Goal: Ask a question

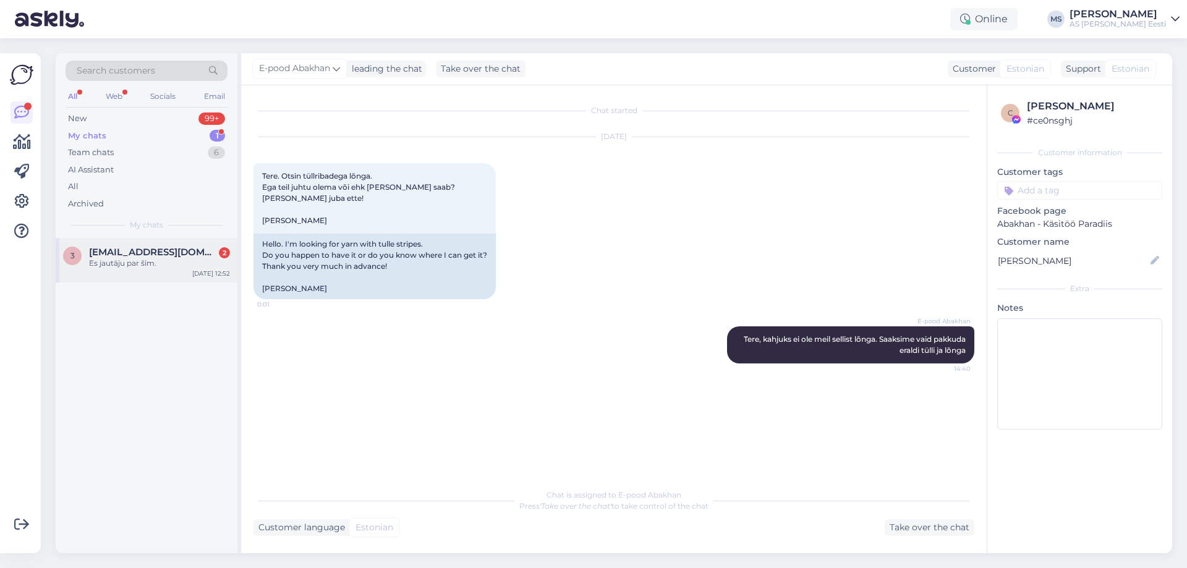
click at [195, 268] on div "Es jautāju par šīm." at bounding box center [159, 263] width 141 height 11
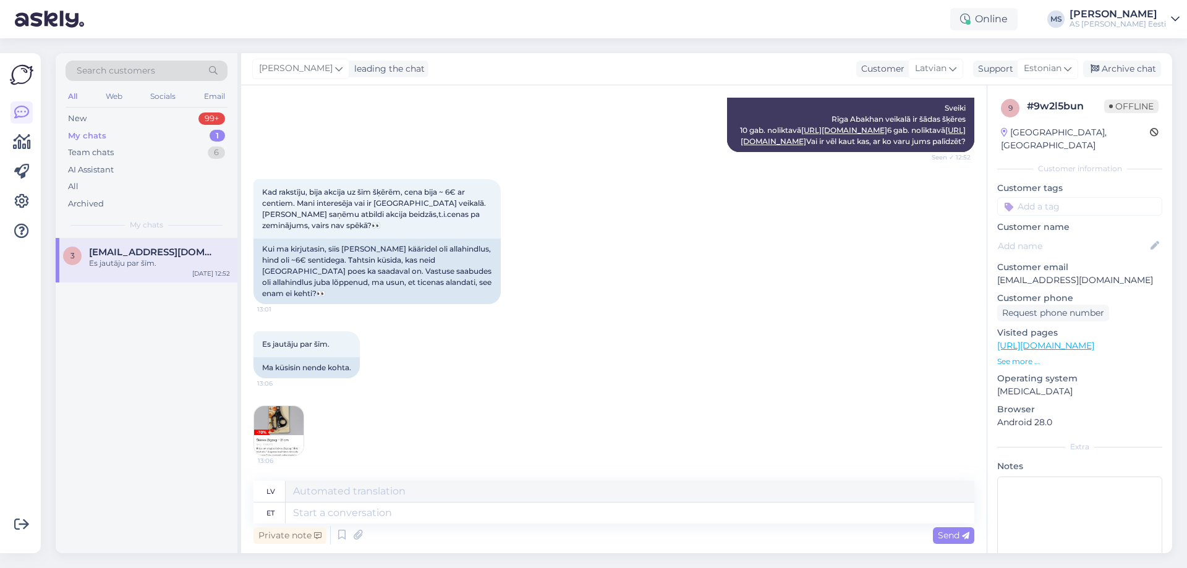
scroll to position [407, 0]
click at [292, 420] on img at bounding box center [278, 430] width 49 height 49
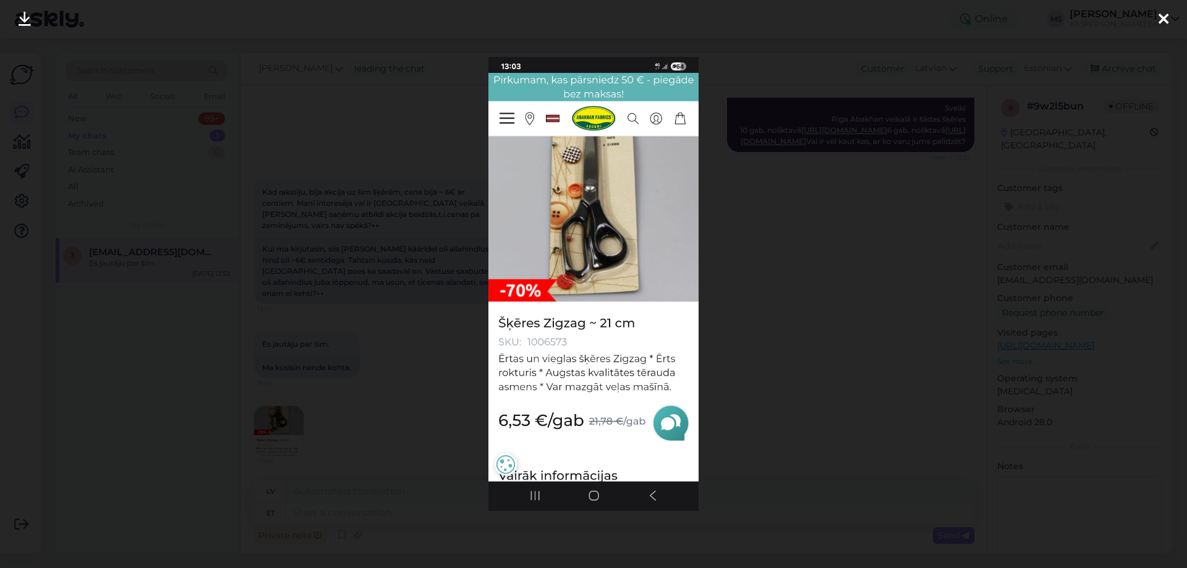
click at [785, 254] on div at bounding box center [593, 284] width 1187 height 568
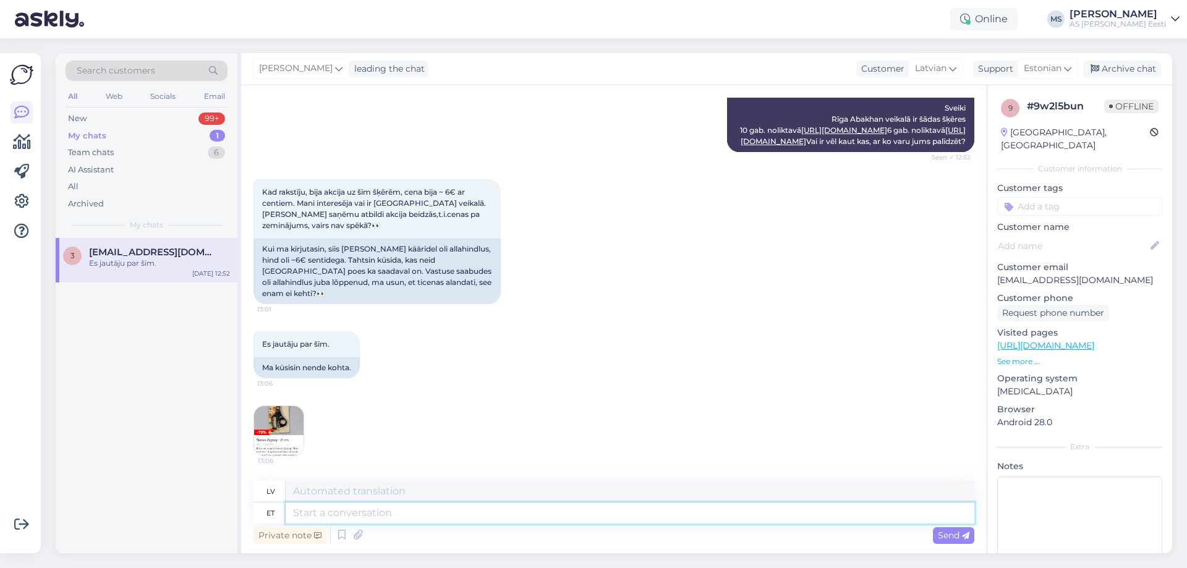
click at [332, 519] on textarea at bounding box center [630, 513] width 689 height 21
type textarea "Need"
type textarea "Šie"
type textarea "Need kää"
type textarea "Šie ir"
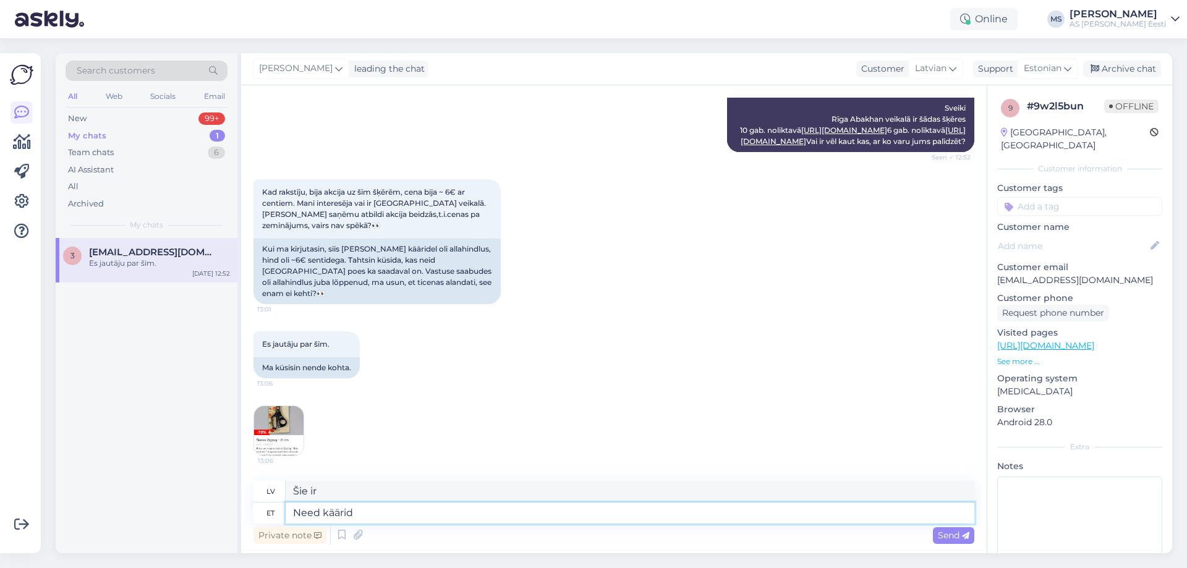
type textarea "Need käärid o"
type textarea "[PERSON_NAME]"
type textarea "Need käärid on kah"
type textarea "Šīs šķēres ir"
type textarea "Need käärid on kahjuks"
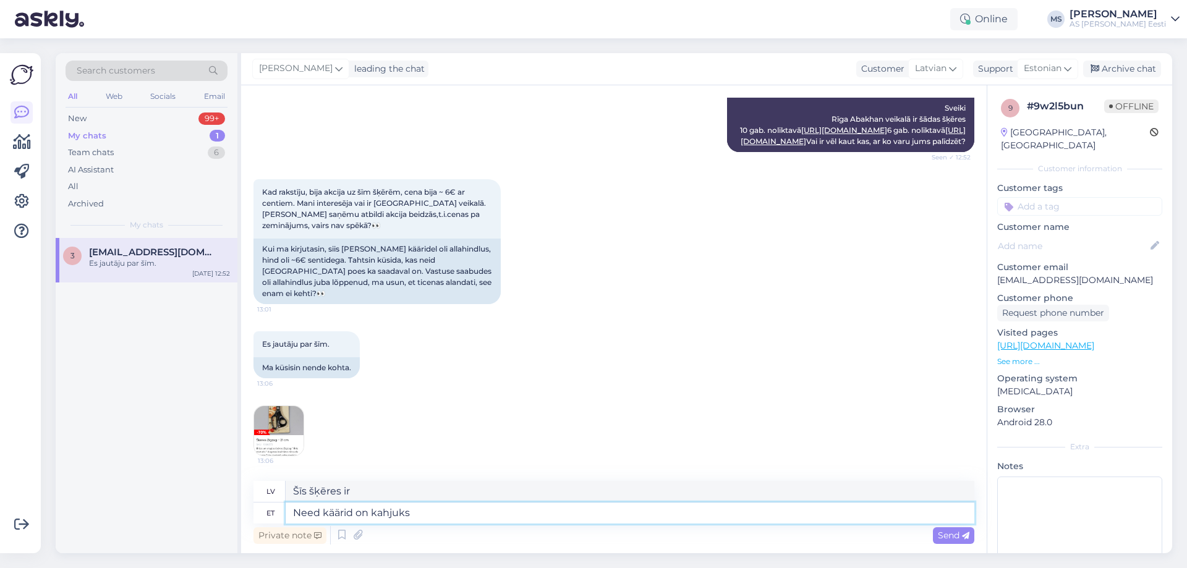
type textarea "Diemžēl šīs šķēres ir"
type textarea "Need käärid on kahjuks välja m"
type textarea "Diemžēl šīs šķēres vairs nav noliktavā."
type textarea "Need käärid on kahjuks välja müüdud"
type textarea "Diemžēl šīs šķēres ir izpārdotas."
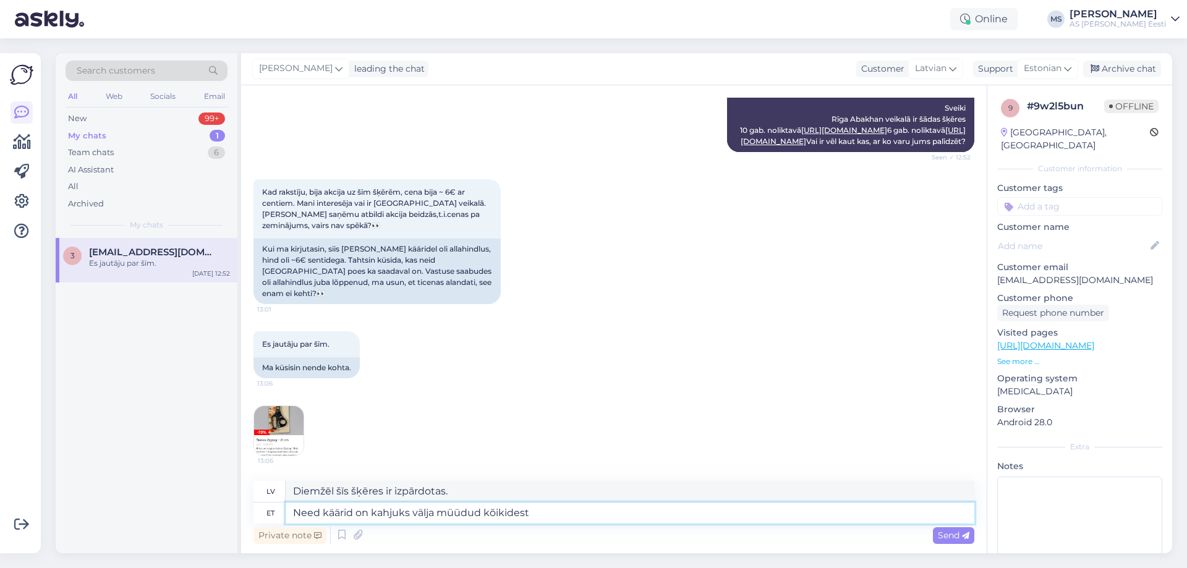
type textarea "Need käärid on kahjuks välja müüdud kõikidest"
type textarea "Diemžēl šīs šķēres visas ir izpārdotas."
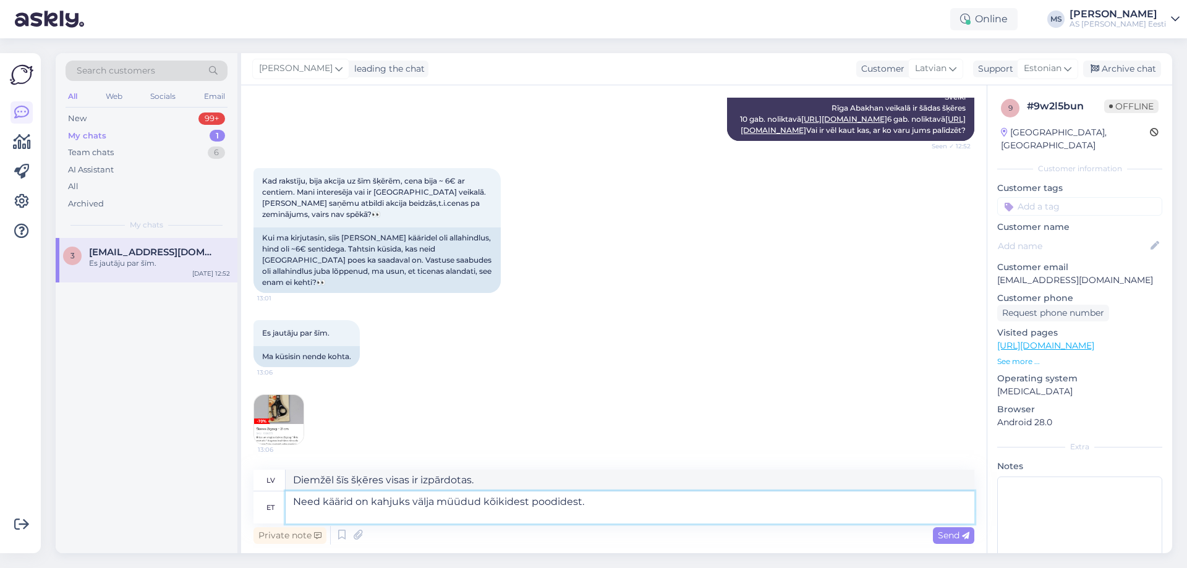
type textarea "Need käärid on kahjuks välja müüdud kõikidest poodidest. V"
type textarea "Diemžēl šīs šķēres ir izpārdotas visos veikalos."
type textarea "Need käärid on kahjuks välja müüdud kõikidest poodidest. Vabandame"
type textarea "Diemžēl šīs šķēres ir izpārdotas visos veikalos. Atvainojiet"
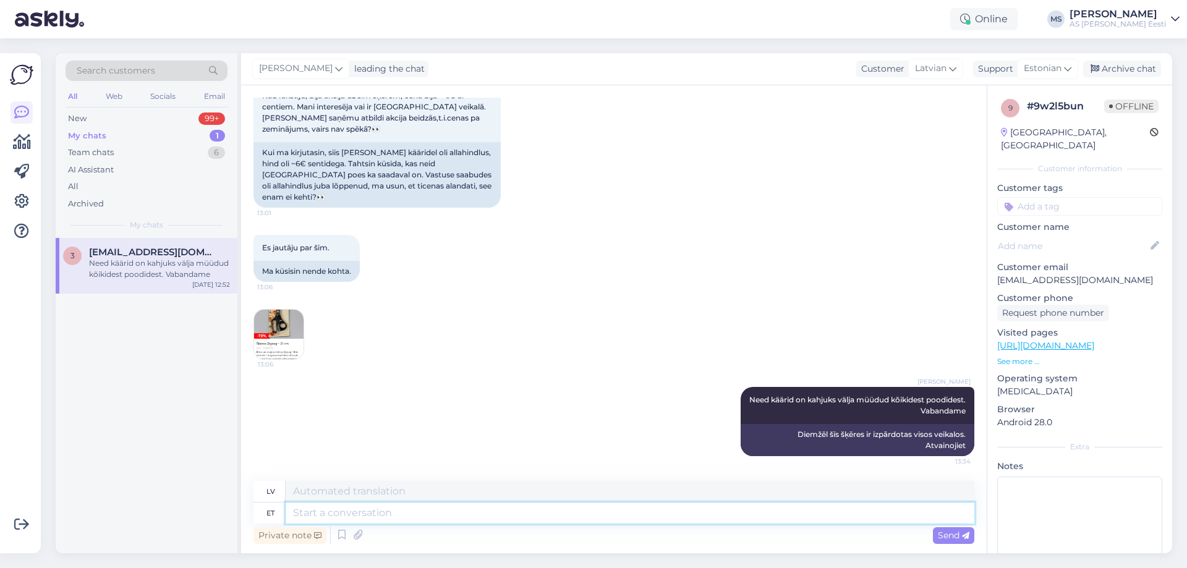
scroll to position [503, 0]
click at [1106, 340] on div "Visited pages [URL][DOMAIN_NAME] See more ..." at bounding box center [1079, 346] width 165 height 41
click at [1094, 340] on link "[URL][DOMAIN_NAME]" at bounding box center [1045, 345] width 97 height 11
click at [172, 120] on div "New 99+" at bounding box center [147, 118] width 162 height 17
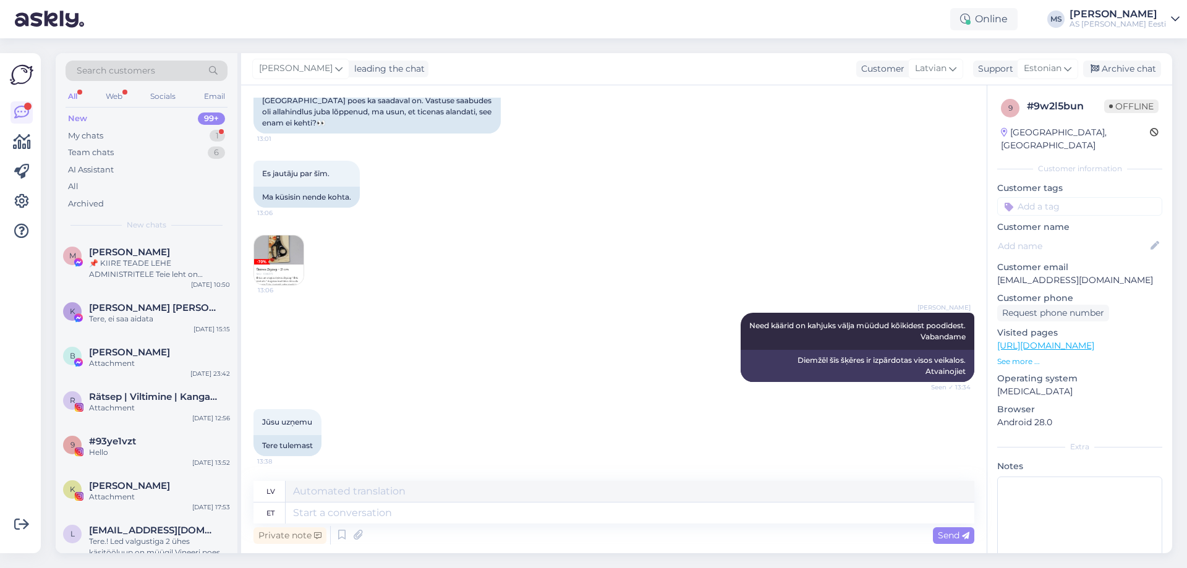
scroll to position [590, 0]
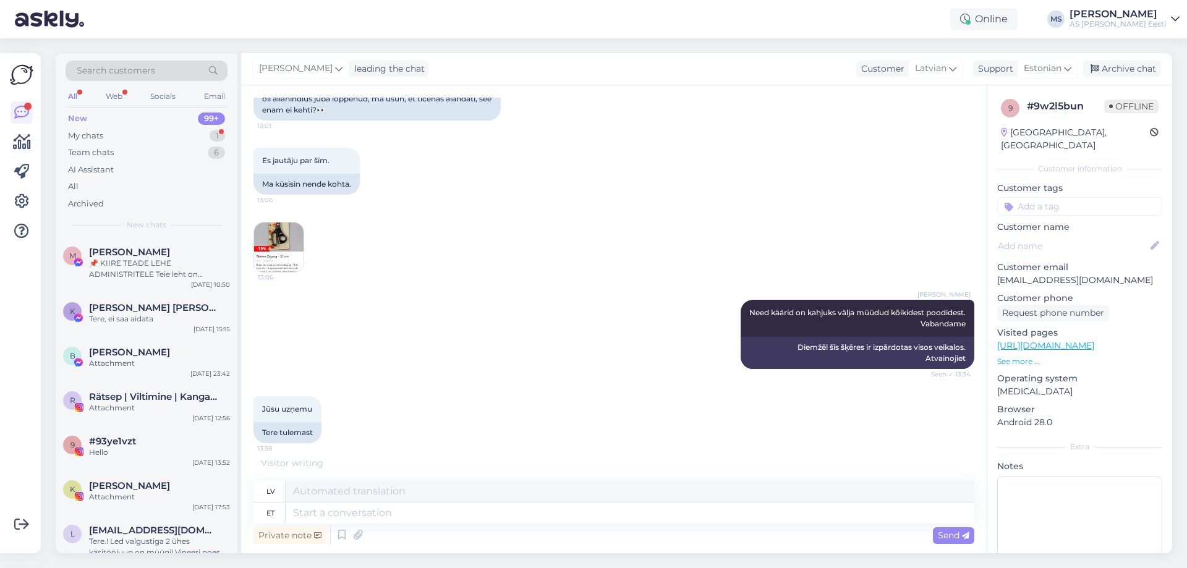
click at [420, 442] on div "Jūsu uzņemu 13:38 Tere tulemast" at bounding box center [613, 420] width 721 height 74
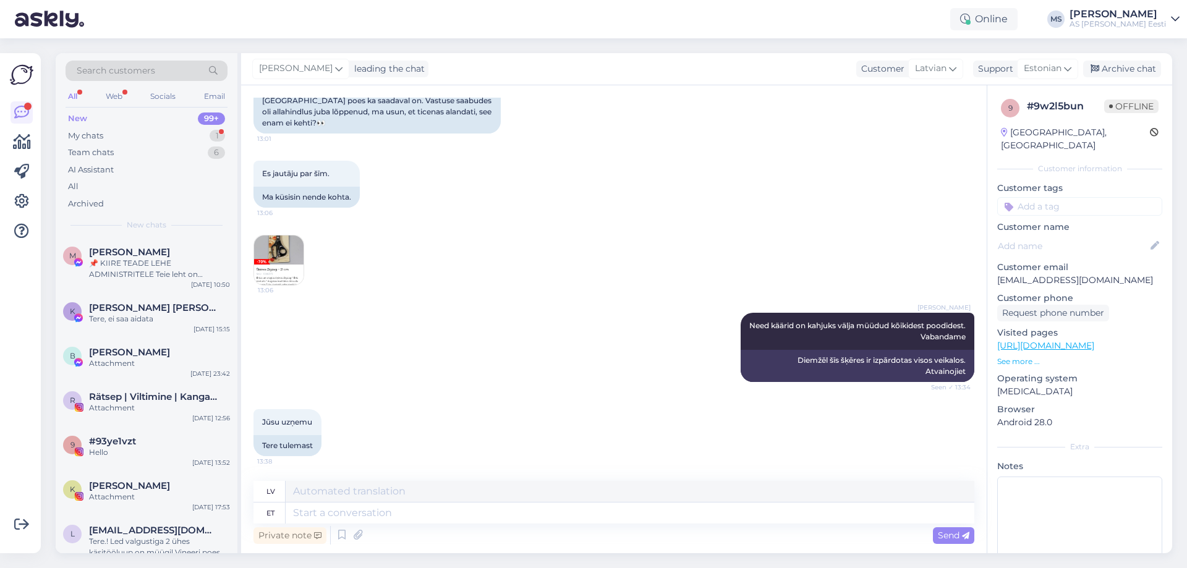
drag, startPoint x: 350, startPoint y: 263, endPoint x: 449, endPoint y: 265, distance: 98.9
click at [389, 263] on div "Es jautāju par šīm. 13:06 Ma küsisin nende kohta. 13:06" at bounding box center [613, 223] width 721 height 152
click at [1090, 340] on link "[URL][DOMAIN_NAME]" at bounding box center [1045, 345] width 97 height 11
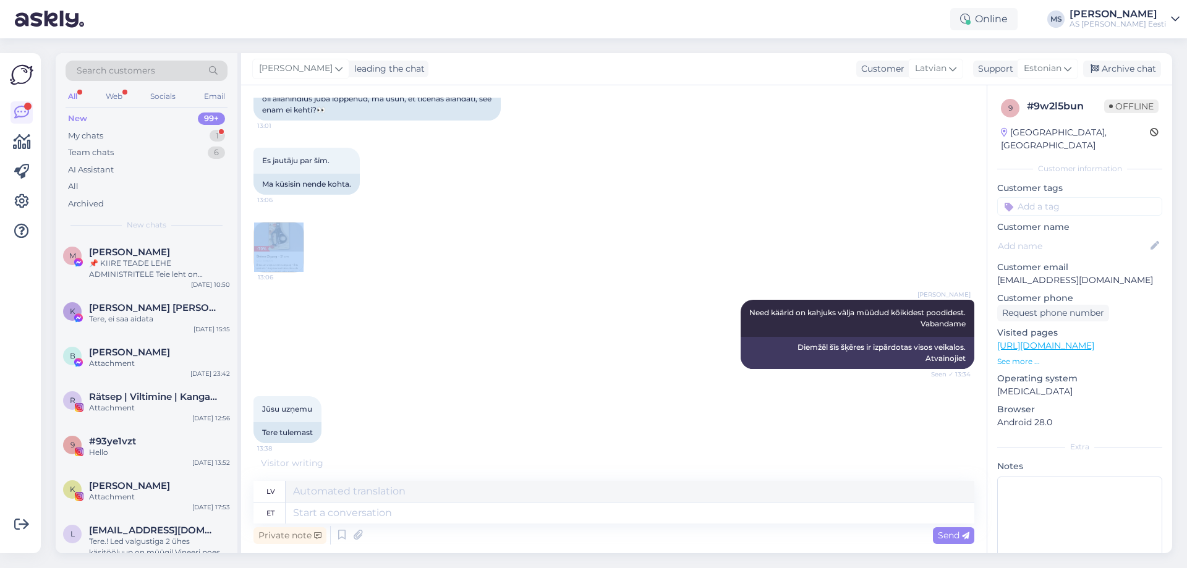
scroll to position [651, 0]
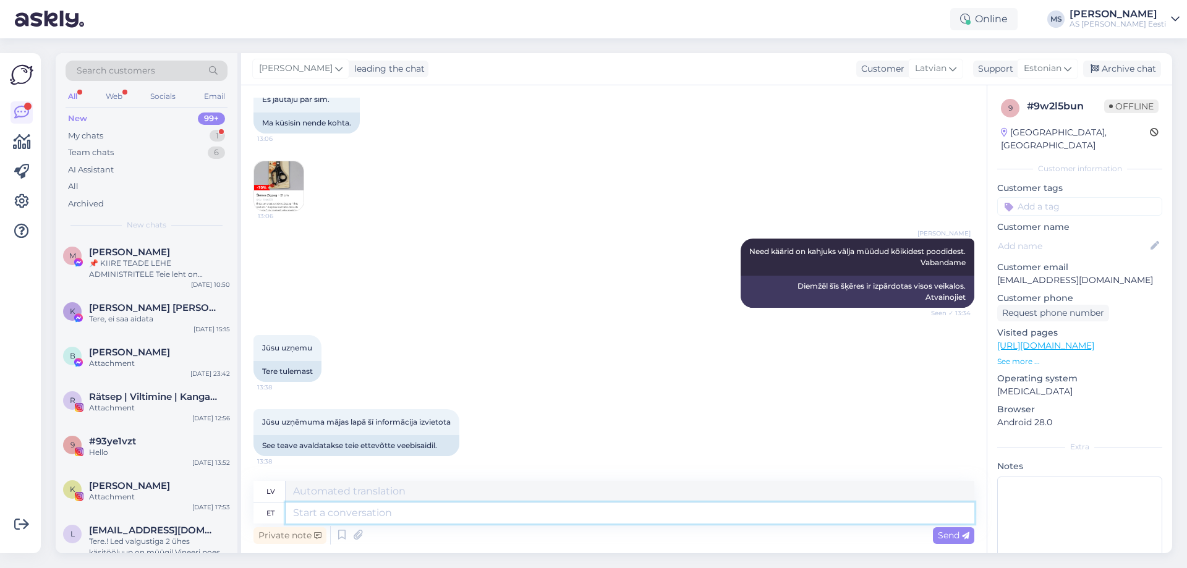
click at [342, 517] on textarea at bounding box center [630, 513] width 689 height 21
click at [292, 193] on img at bounding box center [278, 185] width 49 height 49
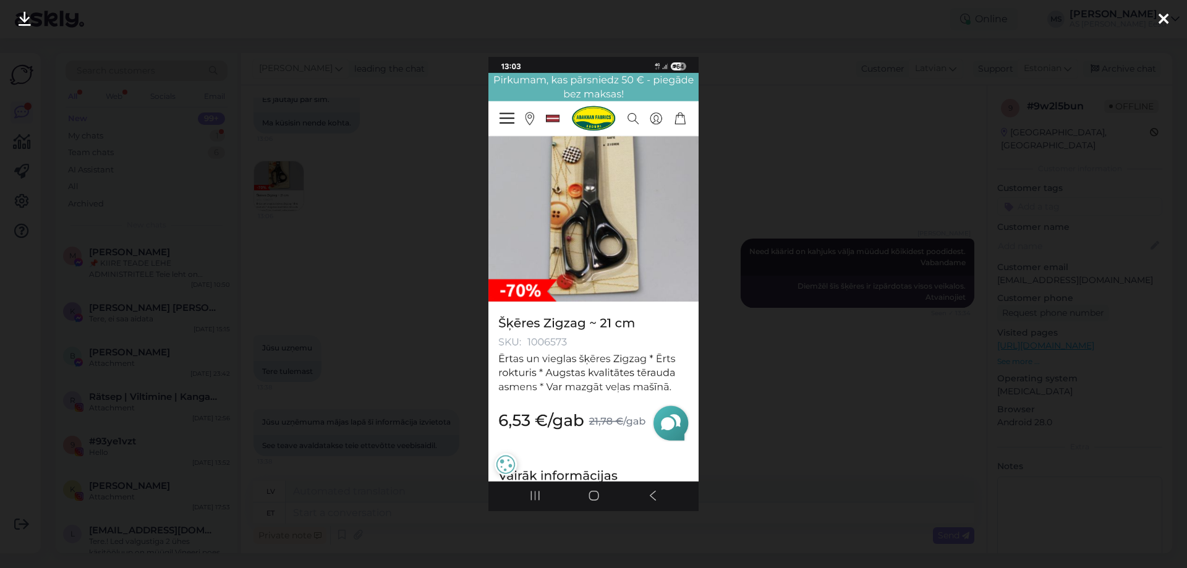
click at [751, 358] on div at bounding box center [593, 284] width 1187 height 568
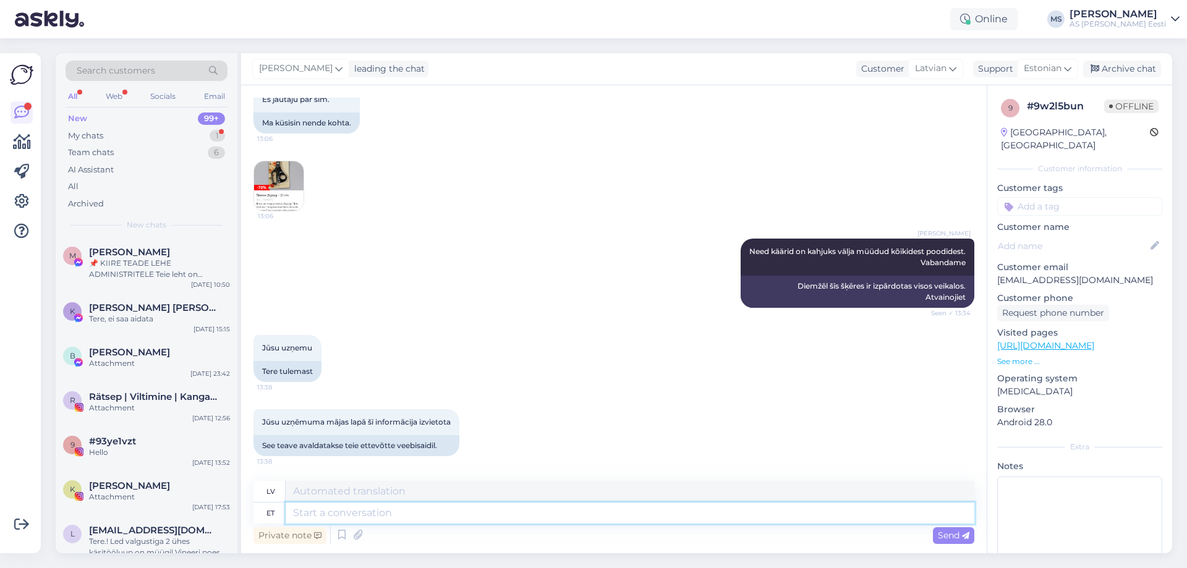
click at [320, 509] on textarea at bounding box center [630, 513] width 689 height 21
type textarea "Me"
type textarea "Mēs"
type textarea "Me oleme"
type textarea "Mēs esam"
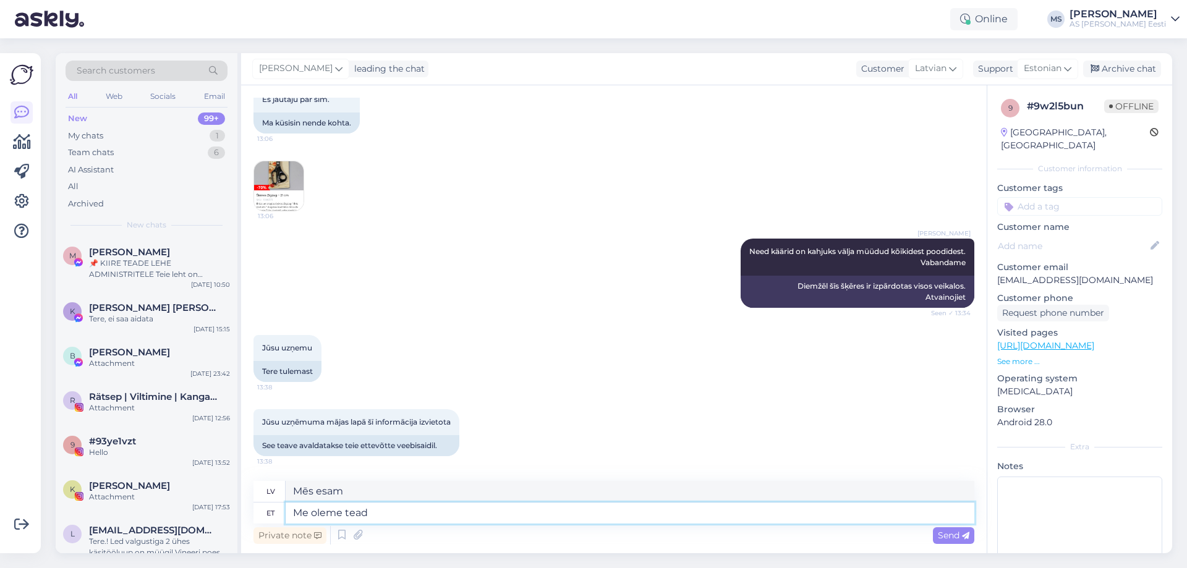
type textarea "Me oleme teadl"
type textarea "Mēs esam informēti."
type textarea "Me oleme teadlikud e"
type textarea "Mēs apzināmies"
type textarea "Me oleme teadlikud et"
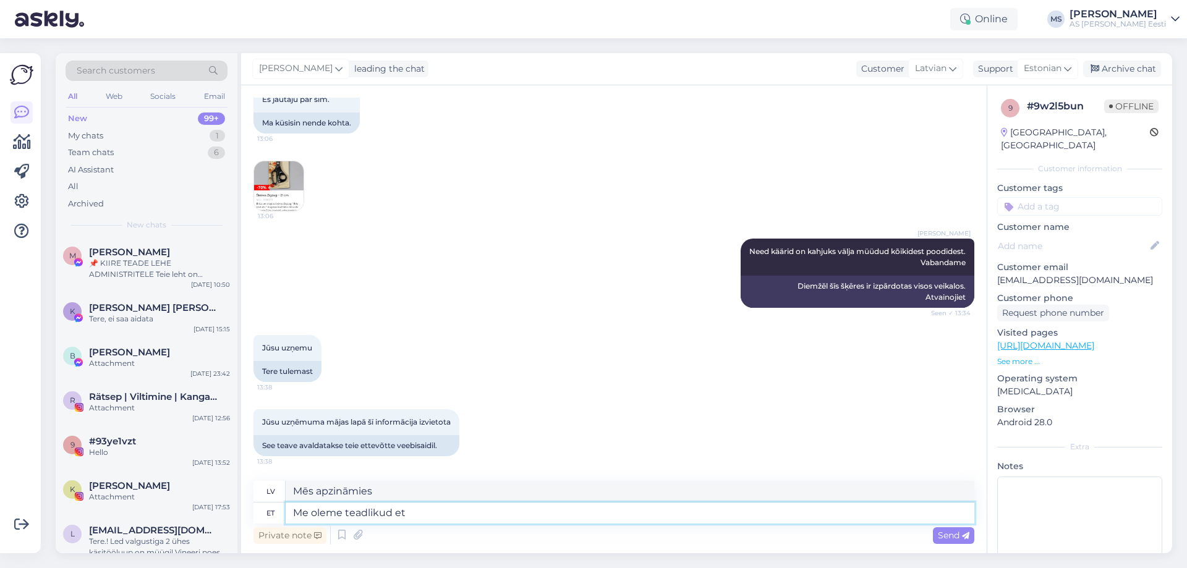
type textarea "Mēs apzināmies, ka"
type textarea "Me oleme teadlikud et vanad"
type textarea "Mēs apzināmies, ka vecais"
type textarea "Me oleme teadlikud et vanad tooted j"
type textarea "Mēs apzināmies, [PERSON_NAME] produkti"
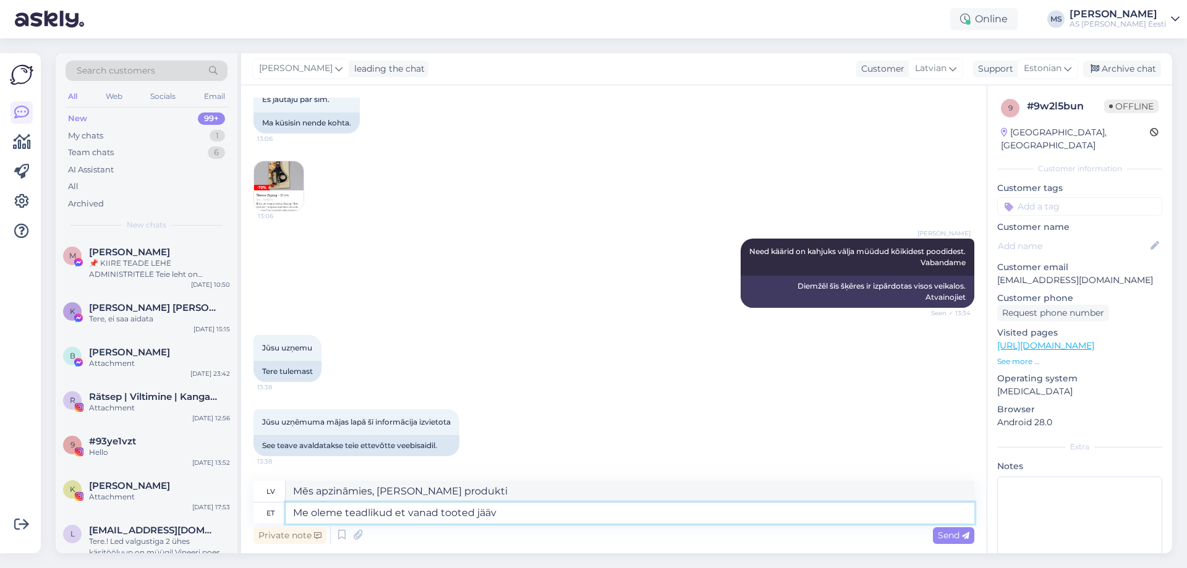
type textarea "Me oleme teadlikud et vanad tooted jääva"
type textarea "Mēs apzināmies, ka vecie produkti joprojām ir pieejami."
type textarea "Me oleme teadlikud et vanad tooted jäävad kahjuks"
type textarea "Mēs apzināmies, ka vecie produkti diemžēl joprojām ir pieejami."
type textarea "Me oleme teadlikud et vanad tooted jäävad kahjuks üles k"
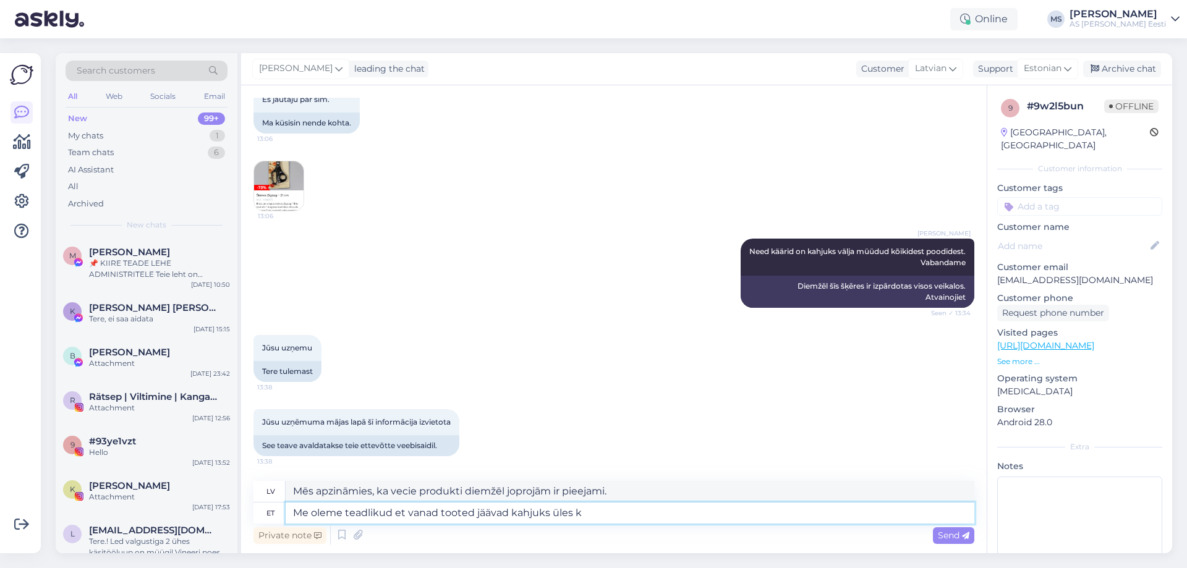
type textarea "Mēs apzināmies, ka vecie produkti diemžēl paliks."
type textarea "Me oleme teadlikud et vanad tooted jäävad kahjuks [PERSON_NAME]"
type textarea "Mēs apzināmies, ka vecie produkti diemžēl joprojām ir pieejami."
type textarea "Me oleme teadlikud et vanad tooted jäävad kahjuks üles [PERSON_NAME]"
type textarea "Mēs apzināmies, ka vecie produkti diemžēl paliek, kad tie tiek izmantoti."
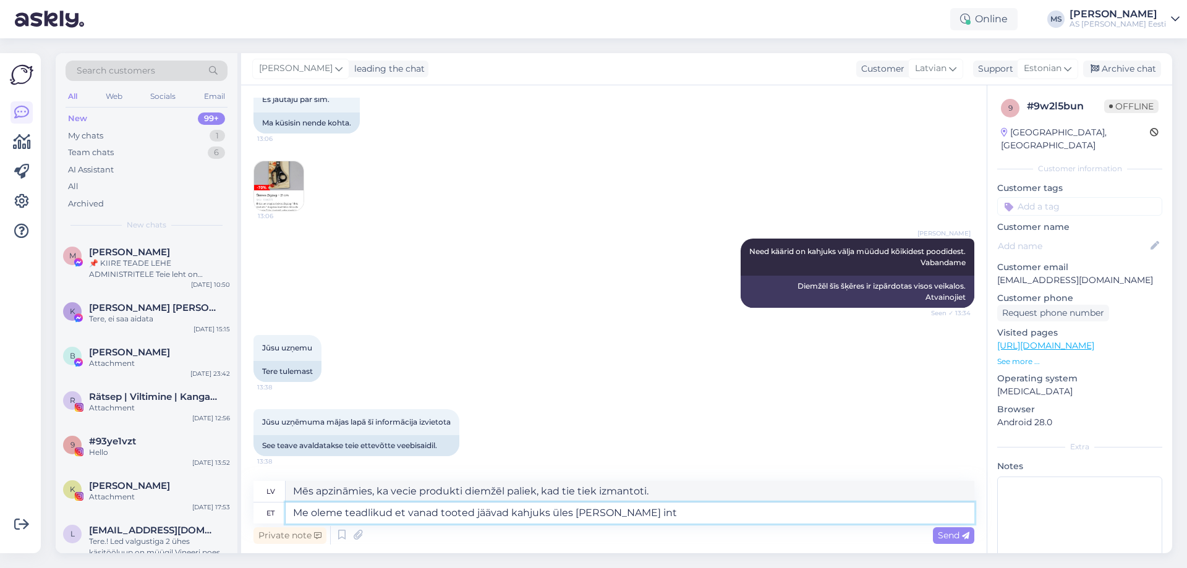
type textarea "Me oleme teadlikud et vanad tooted jäävad kahjuks üles [PERSON_NAME] inte"
type textarea "Mēs apzināmies, ka vecie produkti diemžēl paliek, kad tie ir pieejami."
type textarea "Me oleme teadlikud et vanad tooted jäävad kahjuks üles [PERSON_NAME] internetist"
type textarea "Mēs apzināmies, ka vecie produkti diemžēl paliek, ja tie tiek iegādāti tiešsais…"
type textarea "Me oleme teadlikud et vanad tooted jäävad kahjuks üles [PERSON_NAME] internetis…"
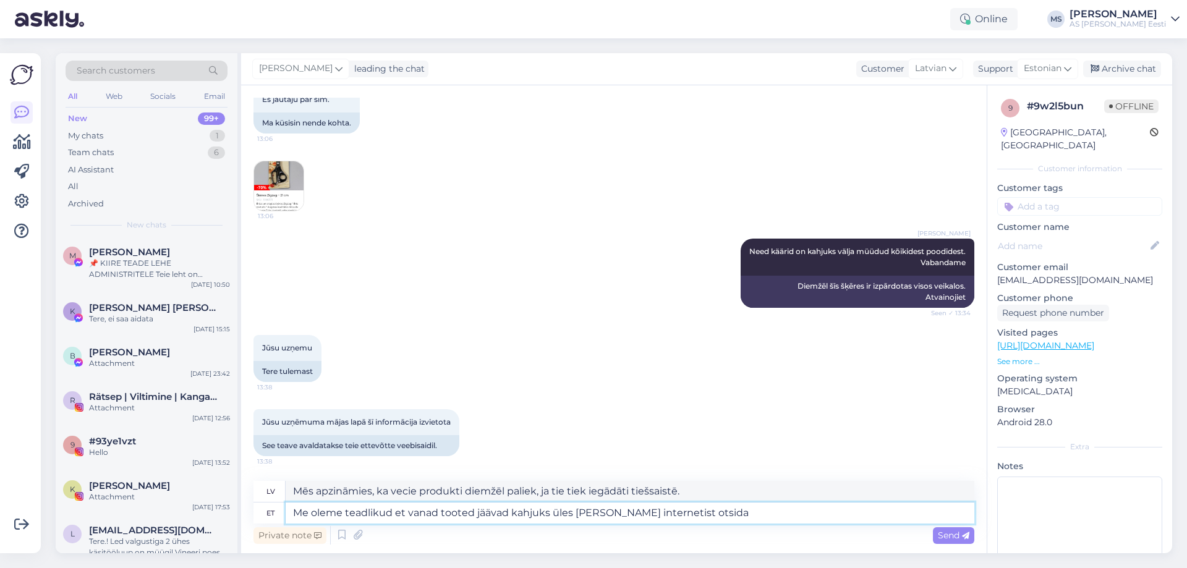
type textarea "Mēs apzināmies, [PERSON_NAME] produkti diemžēl joprojām ir tirgū, meklējot tos …"
type textarea "Me oleme teadlikud et vanad tooted jäävad kahjuks üles [PERSON_NAME] internetis…"
type textarea "Mēs apzināmies, [PERSON_NAME] produkti diemžēl joprojām ir pieejami tirgū, ja t…"
type textarea "Me oleme teadlikud et vanad tooted jäävad kahjuks üles [PERSON_NAME] internetis…"
type textarea "Mēs apzināmies, [PERSON_NAME] produkti diemžēl joprojām ir pieejami tirgū, ja t…"
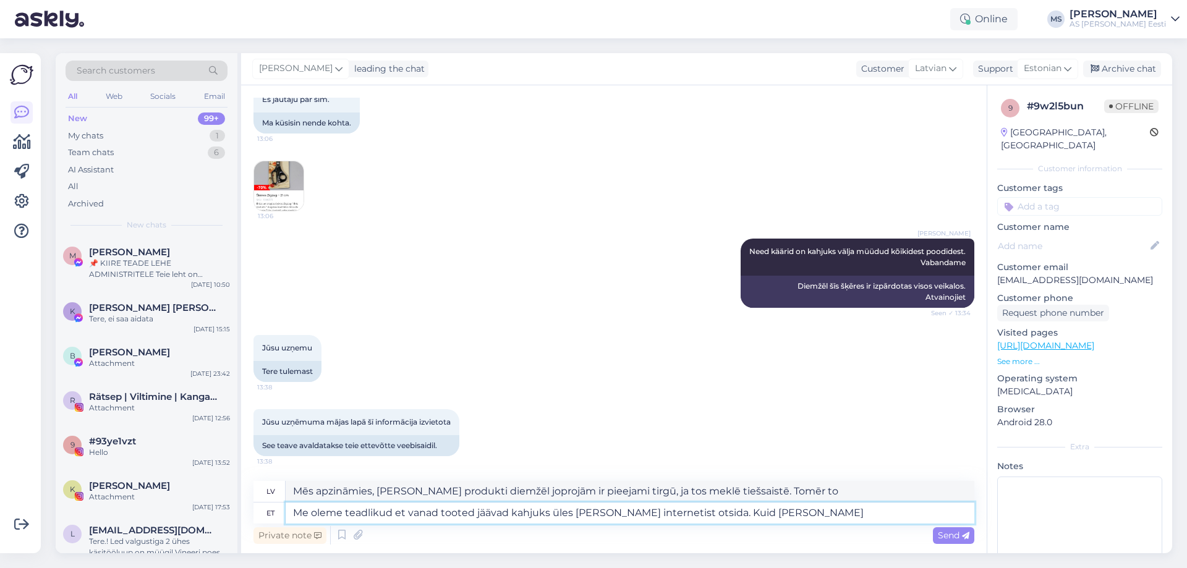
type textarea "Me oleme teadlikud et vanad tooted jäävad kahjuks üles [PERSON_NAME] internetis…"
type textarea "Mēs apzināmies, [PERSON_NAME] produkti diemžēl joprojām ir atrodami internetā, …"
type textarea "Me oleme teadlikud et vanad tooted jäävad kahjuks üles [PERSON_NAME] internetis…"
type textarea "Mēs apzināmies, [PERSON_NAME] produkti diemžēl tiek aizmirsti, meklējot tos tie…"
type textarea "Me oleme teadlikud et vanad tooted jäävad kahjuks üles [PERSON_NAME] internetis…"
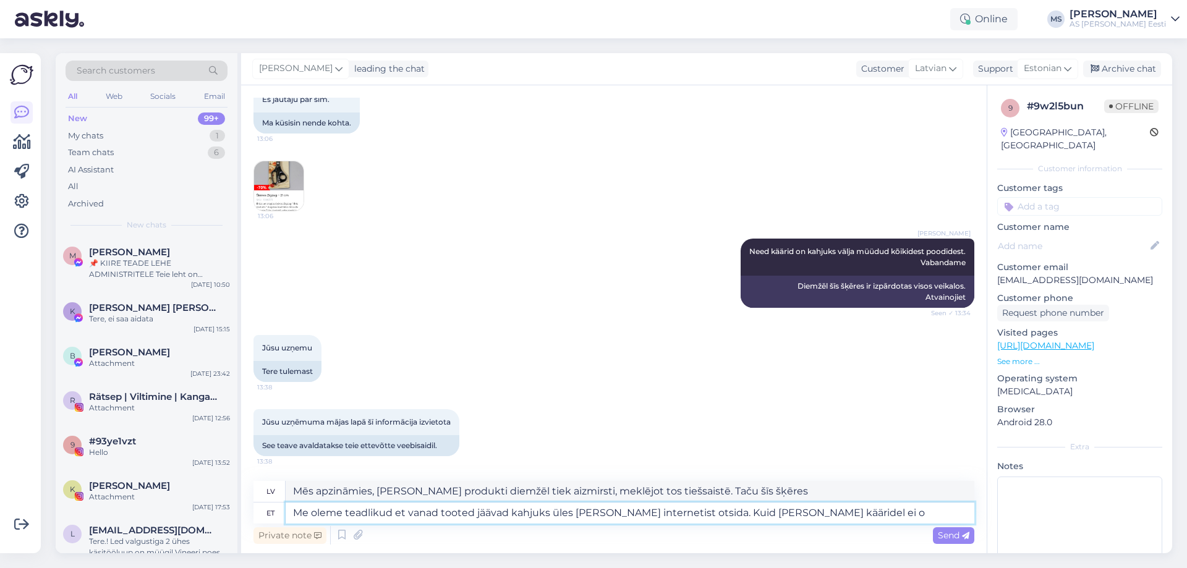
type textarea "Mēs apzināmies, [PERSON_NAME] produkti diemžēl tiek aizmirsti, meklējot tos tie…"
type textarea "Me oleme teadlikud et vanad tooted jäävad kahjuks üles [PERSON_NAME] internetis…"
type textarea "Mēs apzināmies, [PERSON_NAME] produkti diemžēl tiek aizmirsti, meklējot tos tie…"
type textarea "Me oleme teadlikud et vanad tooted jäävad kahjuks üles [PERSON_NAME] internetis…"
type textarea "Mēs apzināmies, ka, meklējot internetā, tirgū diemžēl joprojām ir pieejami veci…"
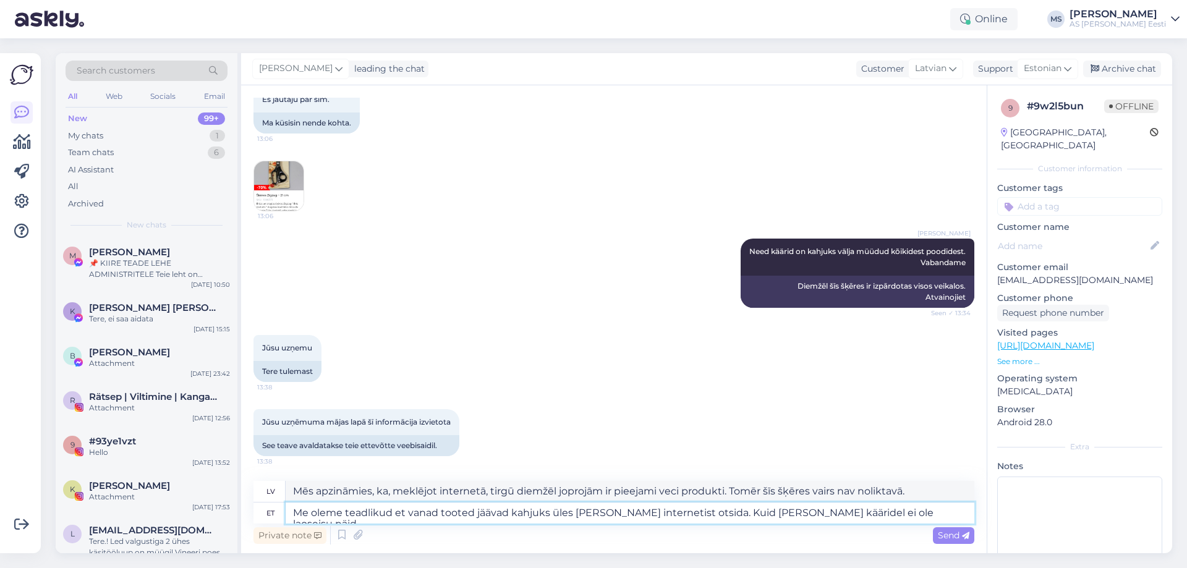
type textarea "Me oleme teadlikud et vanad tooted jäävad kahjuks üles [PERSON_NAME] internetis…"
type textarea "Mēs apzināmies, [PERSON_NAME] produkti diemžēl joprojām ir pieejami tirgū, ja t…"
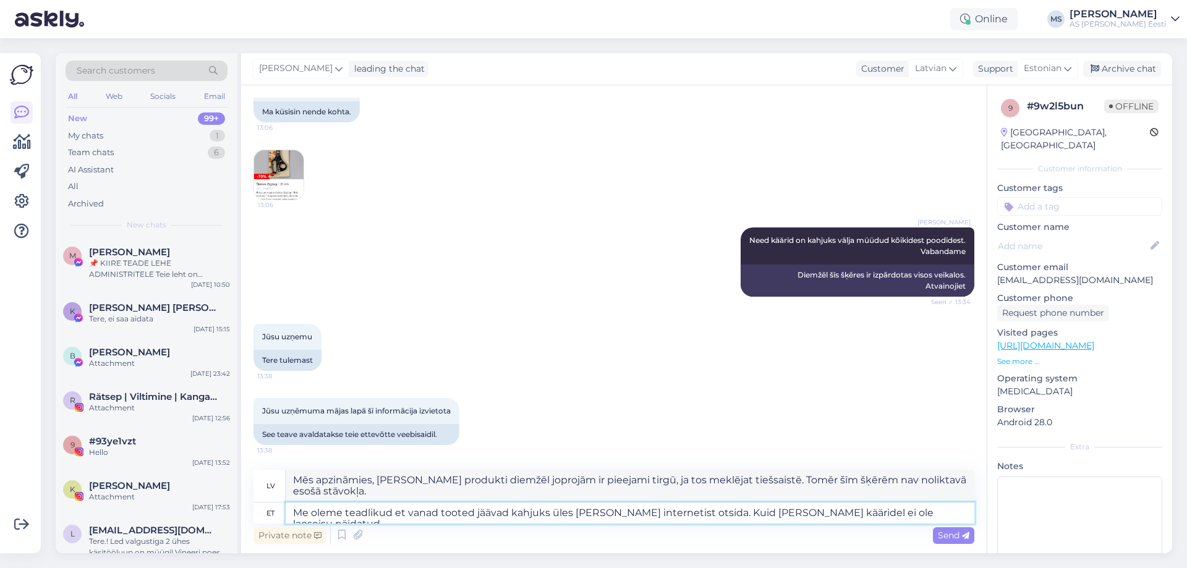
type textarea "Me oleme teadlikud et vanad tooted jäävad kahjuks üles [PERSON_NAME] internetis…"
type textarea "Mēs apzināmies, ka, meklējot tiešsaistē, tirgū diemžēl joprojām ir pieejami vec…"
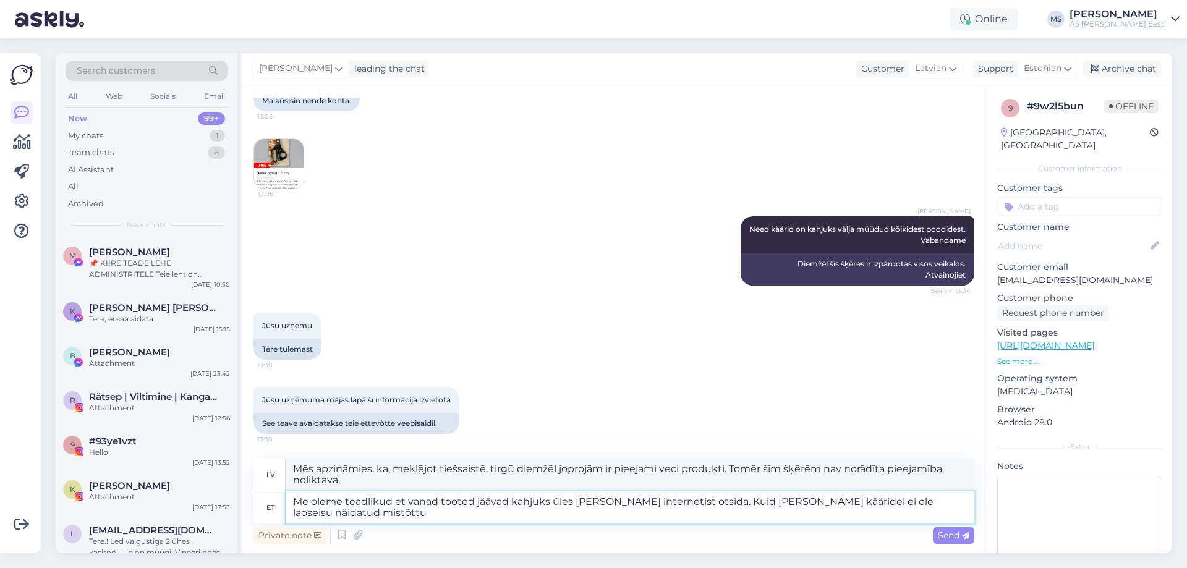
scroll to position [664, 0]
type textarea "Me oleme teadlikud et vanad tooted jäävad kahjuks üles [PERSON_NAME] internetis…"
type textarea "Mēs apzināmies, [PERSON_NAME] produkti diemžēl joprojām ir pieejami tirgū, mekl…"
type textarea "Me oleme teadlikud et vanad tooted jäävad kahjuks üles [PERSON_NAME] internetis…"
type textarea "Mēs apzināmies, [PERSON_NAME] produkti diemžēl joprojām ir pieejami tirgū, mekl…"
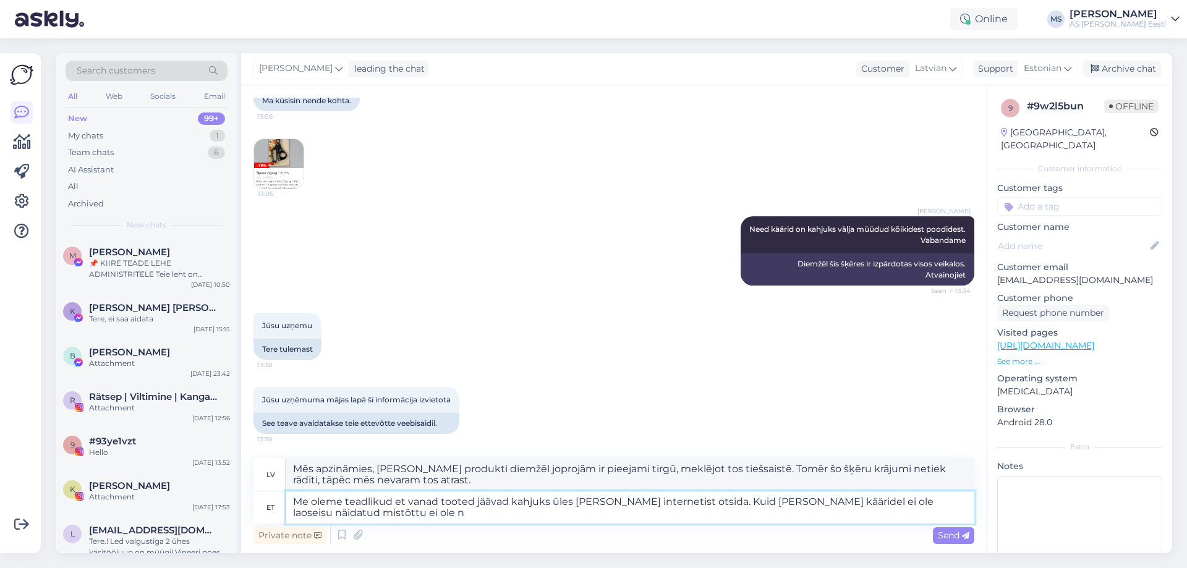
type textarea "Me oleme teadlikud et vanad tooted jäävad kahjuks üles [PERSON_NAME] internetis…"
type textarea "Mēs apzināmies, [PERSON_NAME] produkti diemžēl joprojām ir pieejami tirgū, mekl…"
type textarea "Me oleme teadlikud et vanad tooted jäävad kahjuks üles [PERSON_NAME] internetis…"
type textarea "Mēs apzināmies, ka, meklējot internetā, tirgū diemžēl joprojām ir pieejami veci…"
type textarea "Me oleme teadlikud et vanad tooted jäävad kahjuks üles [PERSON_NAME] internetis…"
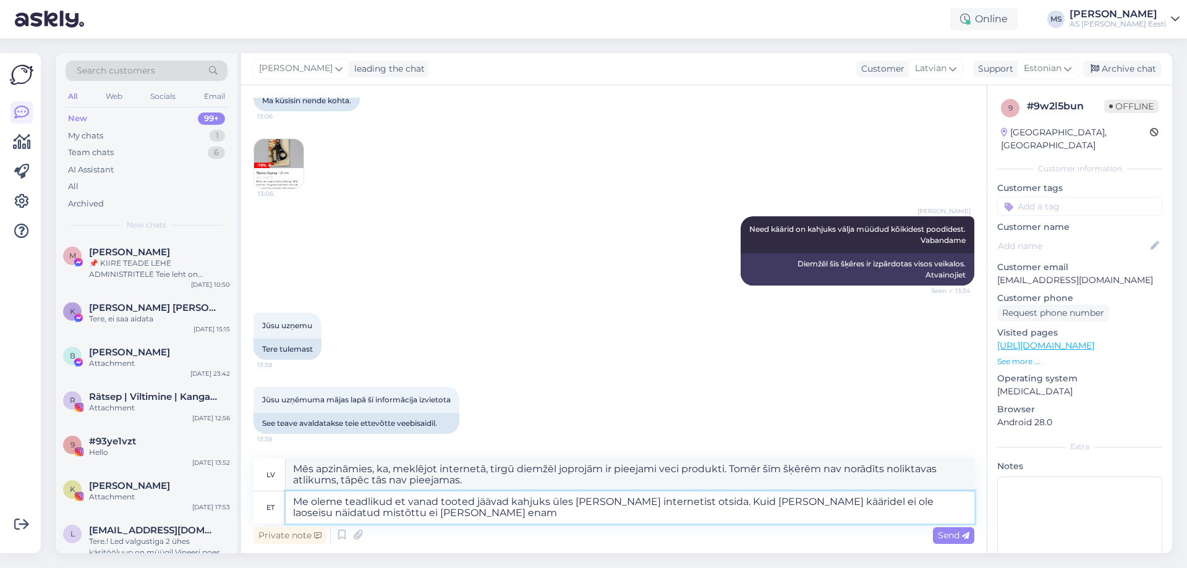
type textarea "Mēs apzināmies, [PERSON_NAME] produkti diemžēl joprojām ir tirgū, ja tos meklēj…"
type textarea "Me oleme teadlikud et vanad tooted jäävad kahjuks üles [PERSON_NAME] internetis…"
type textarea "Mēs apzināmies, ka, meklējot internetā, veci produkti diemžēl joprojām ir pieej…"
type textarea "Me oleme teadlikud et vanad tooted jäävad kahjuks üles [PERSON_NAME] internetis…"
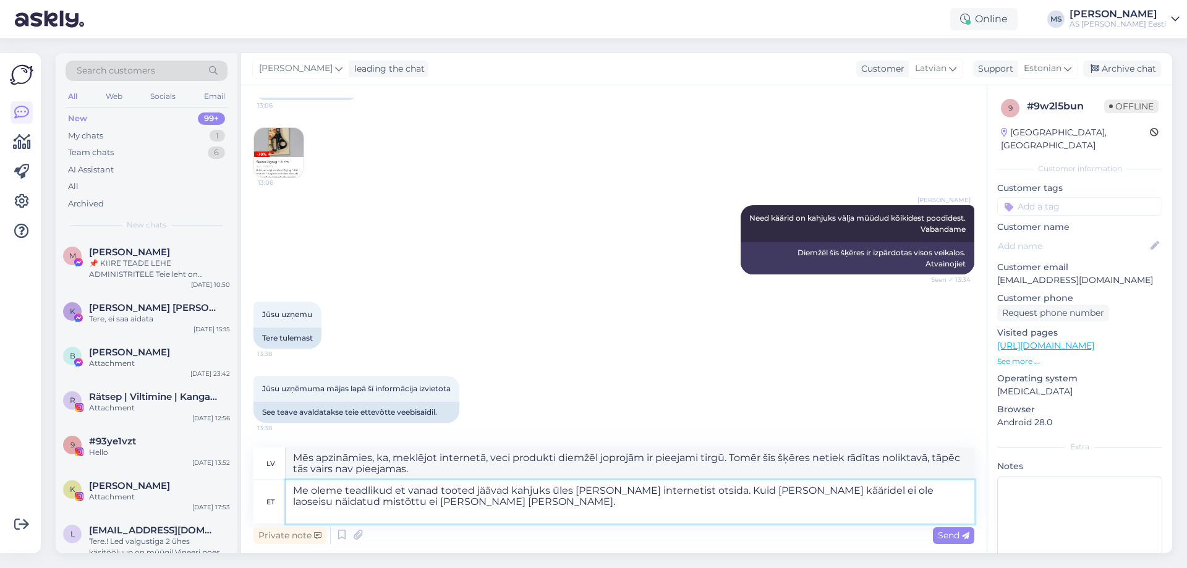
type textarea "Mēs apzināmies, ka, meklējot internetā, tirgū diemžēl joprojām ir pieejami veci…"
type textarea "Me oleme teadlikud et vanad tooted jäävad kahjuks üles [PERSON_NAME] internetis…"
type textarea "Mēs apzināmies, [PERSON_NAME] produkti diemžēl joprojām ir pieejami tirgū, mekl…"
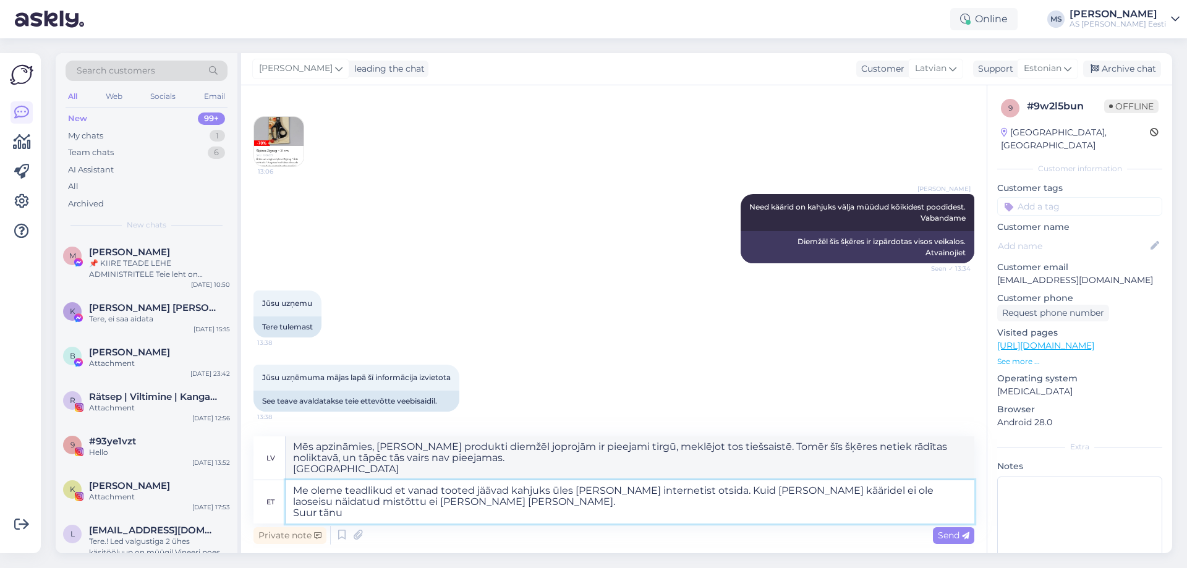
type textarea "Me oleme teadlikud et vanad tooted jäävad kahjuks üles [PERSON_NAME] internetis…"
type textarea "Mēs apzināmies, ka, meklējot internetā, veci produkti diemžēl joprojām ir pieej…"
type textarea "Me oleme teadlikud et vanad tooted jäävad kahjuks üles [PERSON_NAME] internetis…"
type textarea "Mēs apzināmies, [PERSON_NAME] produkti diemžēl joprojām ir tirgū, ja tos meklēj…"
type textarea "Me oleme teadlikud et vanad tooted jäävad kahjuks üles [PERSON_NAME] internetis…"
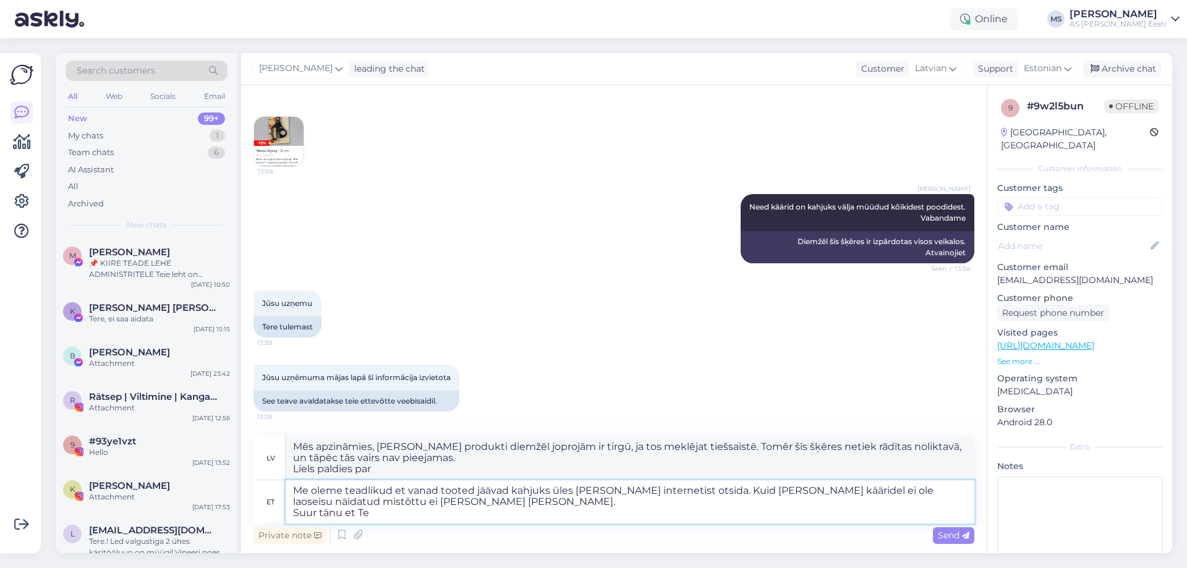
type textarea "Mēs apzināmies, [PERSON_NAME] produkti diemžēl joprojām ir tirgū, ja tos meklēj…"
type textarea "Me oleme teadlikud et vanad tooted jäävad kahjuks üles [PERSON_NAME] internetis…"
type textarea "Mēs apzināmies, [PERSON_NAME] produkti diemžēl joprojām ir pieejami tirgū, ja t…"
type textarea "Me oleme teadlikud et vanad tooted jäävad kahjuks üles [PERSON_NAME] internetis…"
type textarea "Mēs apzināmies, [PERSON_NAME] produkti diemžēl joprojām ir pieejami tirgū, ja t…"
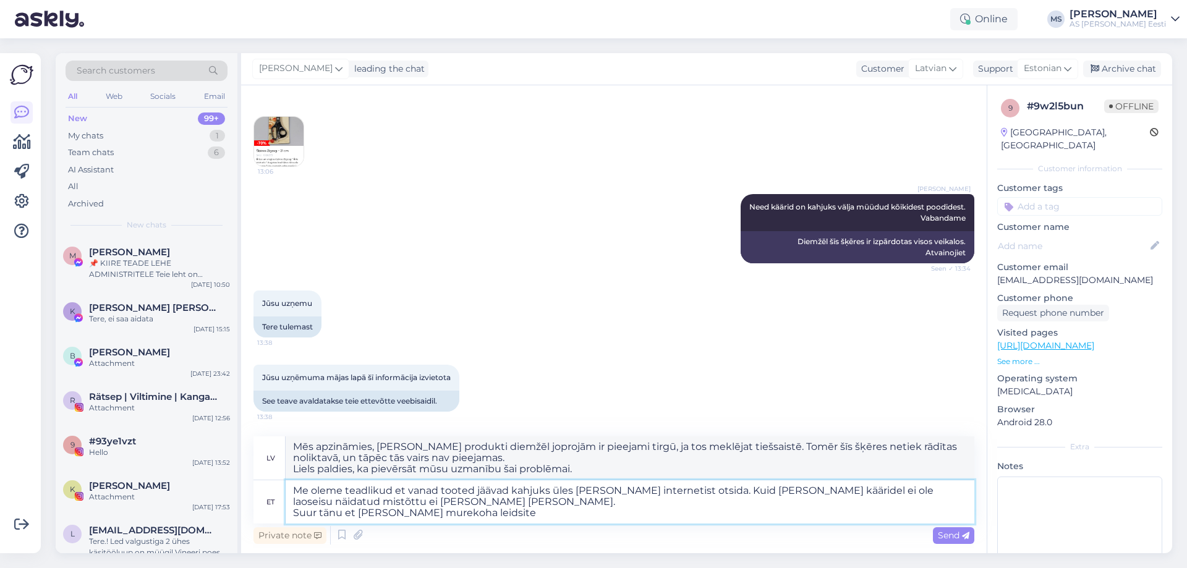
type textarea "Me oleme teadlikud et vanad tooted jäävad kahjuks üles [PERSON_NAME] internetis…"
type textarea "Mēs apzināmies, [PERSON_NAME] produkti diemžēl joprojām ir pieejami tirgū, mekl…"
type textarea "Me oleme teadlikud et vanad tooted jäävad kahjuks üles [PERSON_NAME] internetis…"
type textarea "Mēs apzināmies, [PERSON_NAME] produkti diemžēl joprojām ir pieejami tirgū, ja t…"
type textarea "Me oleme teadlikud et vanad tooted jäävad kahjuks üles [PERSON_NAME] internetis…"
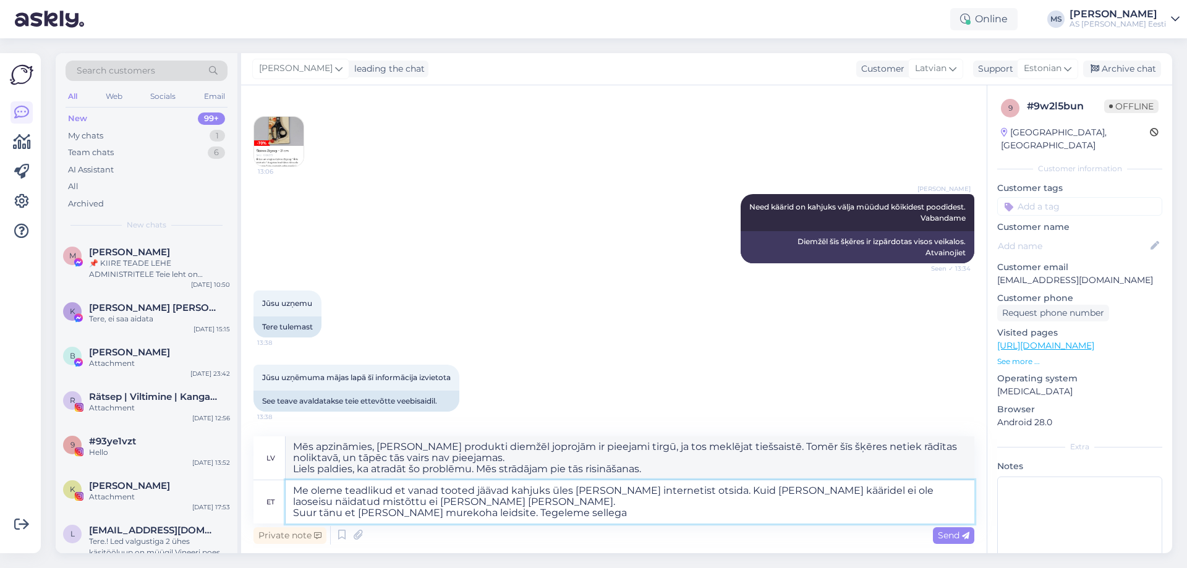
type textarea "Mēs apzināmies, [PERSON_NAME] produkti diemžēl joprojām ir pieejami tirgū, mekl…"
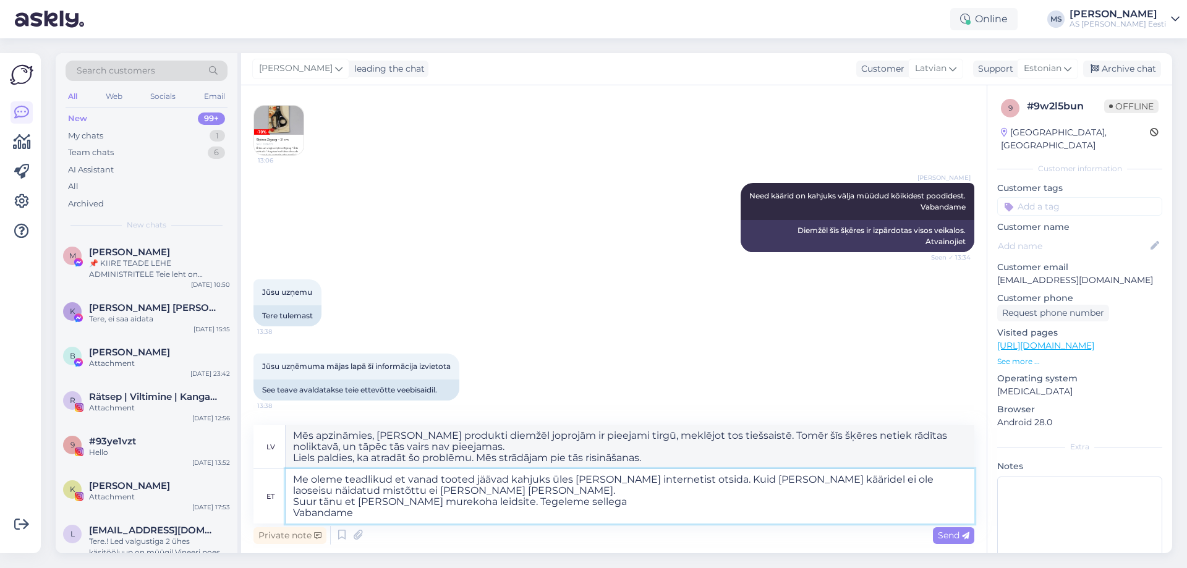
type textarea "Me oleme teadlikud et vanad tooted jäävad kahjuks üles [PERSON_NAME] internetis…"
type textarea "Mēs apzināmies, [PERSON_NAME] produkti diemžēl joprojām ir pieejami tirgū, ja t…"
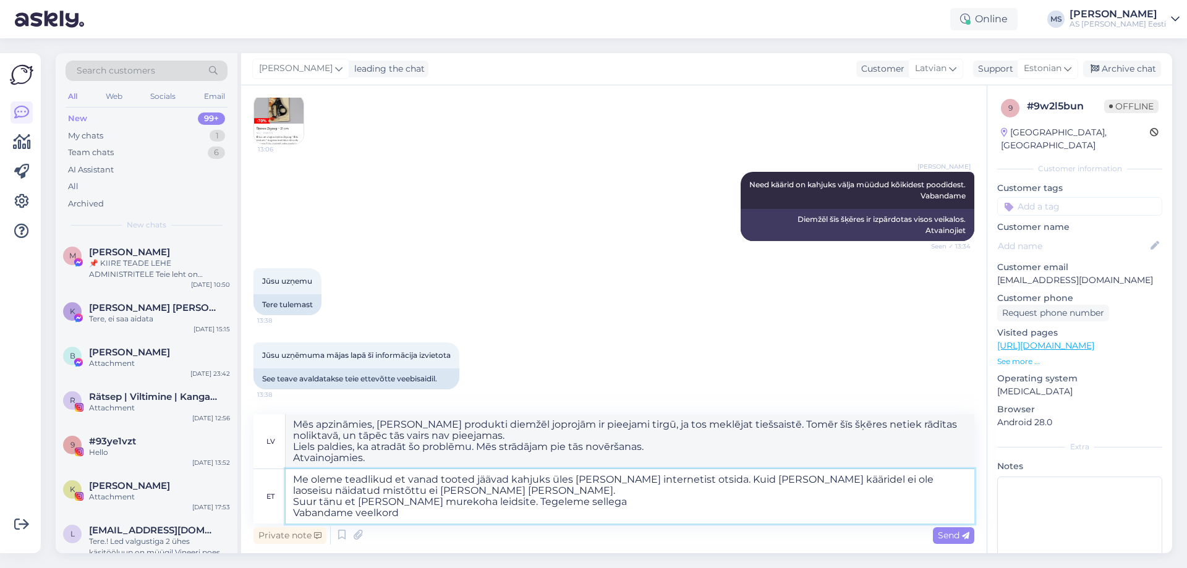
type textarea "Me oleme teadlikud et vanad tooted jäävad kahjuks üles [PERSON_NAME] internetis…"
type textarea "Mēs apzināmies, [PERSON_NAME] produkti diemžēl joprojām ir pieejami tirgū, ja t…"
type textarea "Me oleme teadlikud et vanad tooted jäävad kahjuks üles [PERSON_NAME] internetis…"
type textarea "Mēs apzināmies, [PERSON_NAME] produkti diemžēl joprojām ir pieejami tirgū, ja t…"
type textarea "Me oleme teadlikud et vanad tooted jäävad kahjuks üles [PERSON_NAME] internetis…"
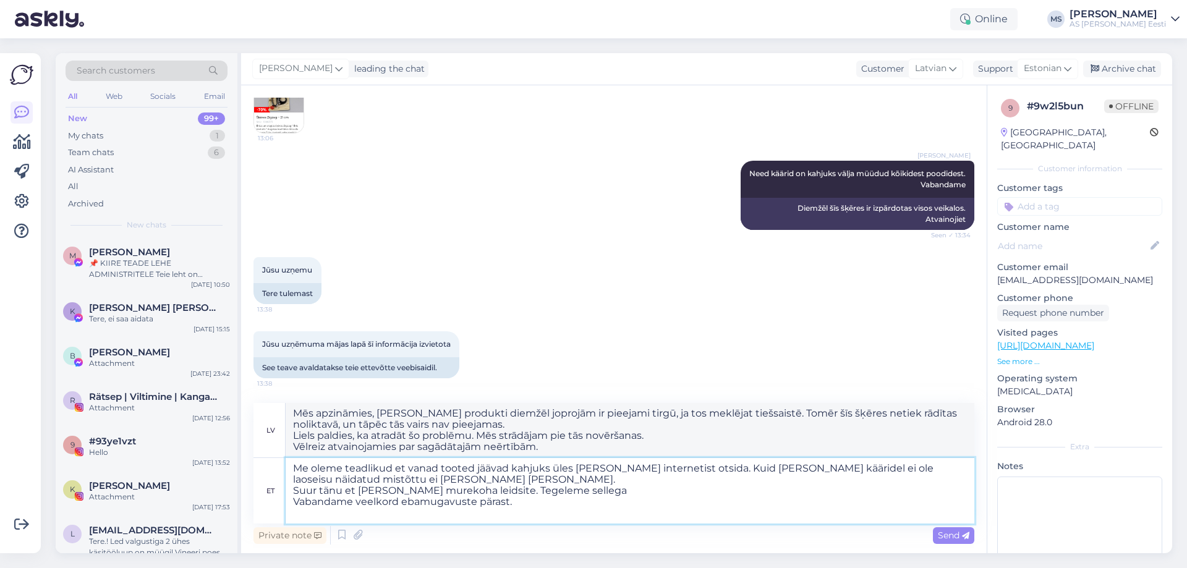
type textarea "Mēs apzināmies, ka, meklējot tiešsaistē, veci produkti diemžēl joprojām ir piee…"
type textarea "Me oleme teadlikud et vanad tooted jäävad kahjuks üles [PERSON_NAME] internetis…"
type textarea "Mēs apzināmies, [PERSON_NAME] produkti diemžēl joprojām ir tirgū, ja tos meklēj…"
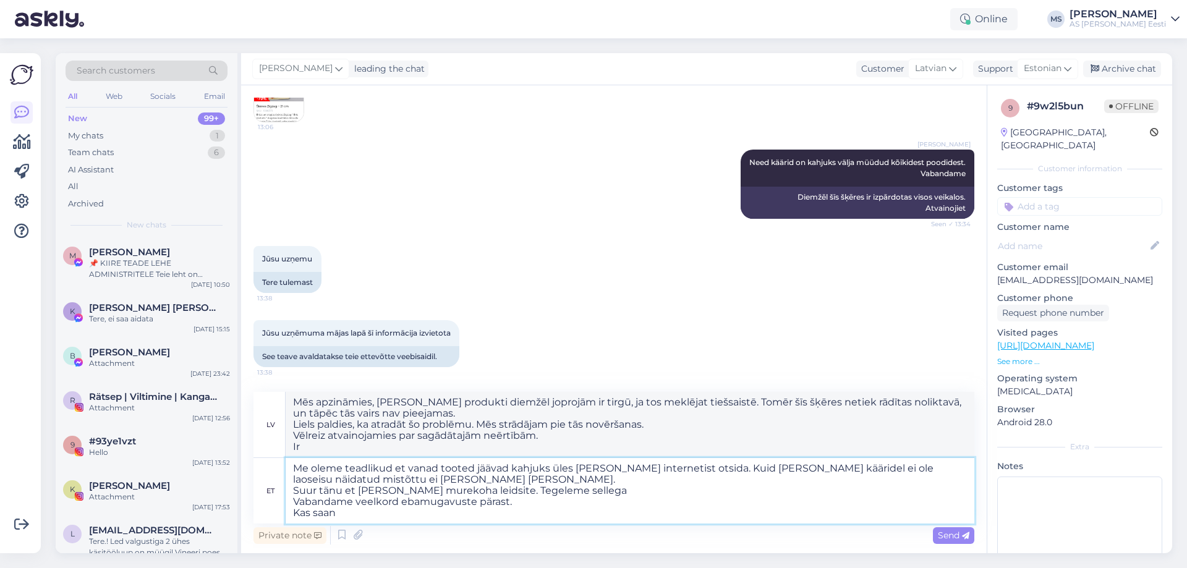
type textarea "Me oleme teadlikud et vanad tooted jäävad kahjuks üles [PERSON_NAME] internetis…"
type textarea "Mēs apzināmies, [PERSON_NAME] produkti diemžēl joprojām ir pieejami tirgū, ja t…"
type textarea "Me oleme teadlikud et vanad tooted jäävad kahjuks üles [PERSON_NAME] internetis…"
type textarea "Mēs apzināmies, [PERSON_NAME] produkti diemžēl joprojām ir tirgū, ja tos meklēj…"
type textarea "Me oleme teadlikud et vanad tooted jäävad kahjuks üles [PERSON_NAME] internetis…"
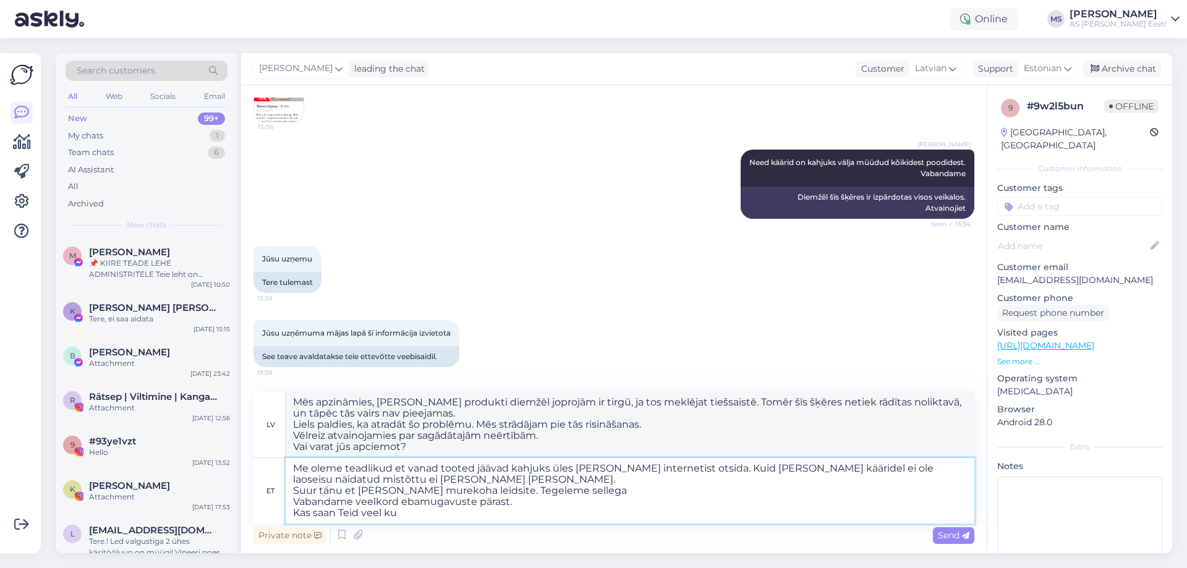
type textarea "Mēs apzināmies, [PERSON_NAME] produkti diemžēl joprojām ir tirgū, ja tos meklēj…"
type textarea "Me oleme teadlikud et vanad tooted jäävad kahjuks üles [PERSON_NAME] internetis…"
type textarea "Mēs apzināmies, [PERSON_NAME] produkti diemžēl joprojām ir tirgū, ja meklējat t…"
type textarea "Me oleme teadlikud et vanad tooted jäävad kahjuks üles [PERSON_NAME] internetis…"
type textarea "Mēs apzināmies, [PERSON_NAME] produkti diemžēl joprojām ir tirgū, ja tos meklēj…"
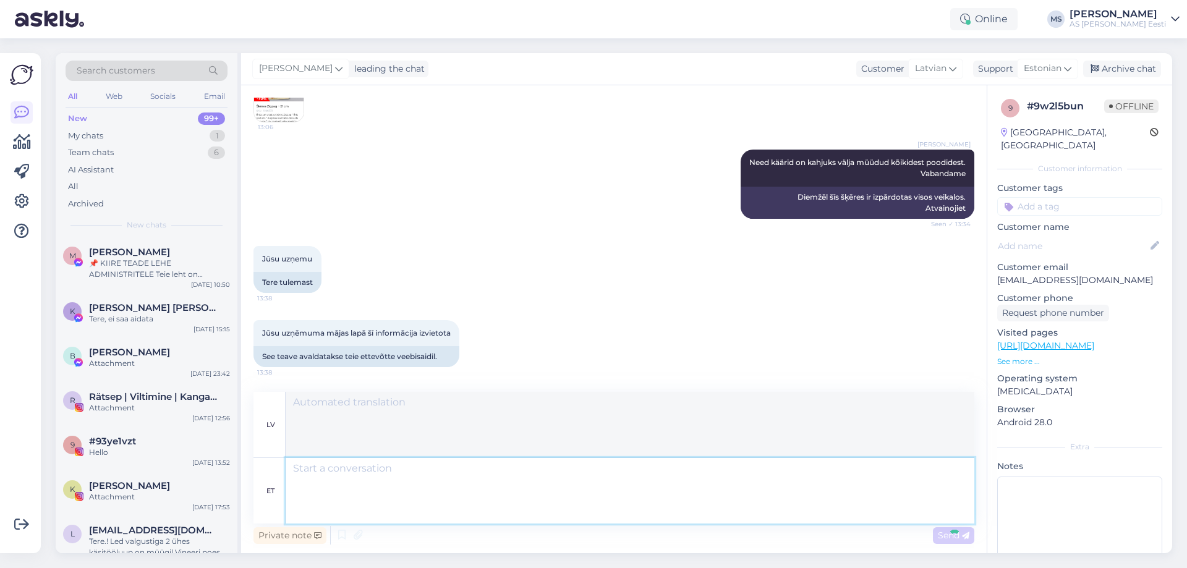
scroll to position [848, 0]
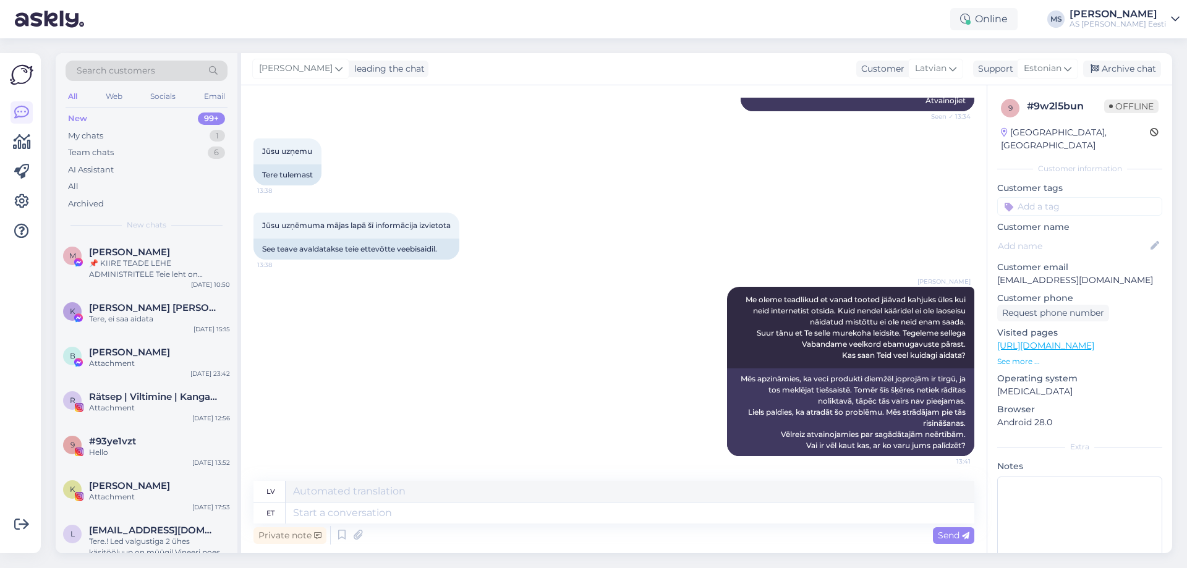
click at [1089, 340] on link "[URL][DOMAIN_NAME]" at bounding box center [1045, 345] width 97 height 11
click at [143, 134] on div "My chats 1" at bounding box center [147, 135] width 162 height 17
